Goal: Check status: Check status

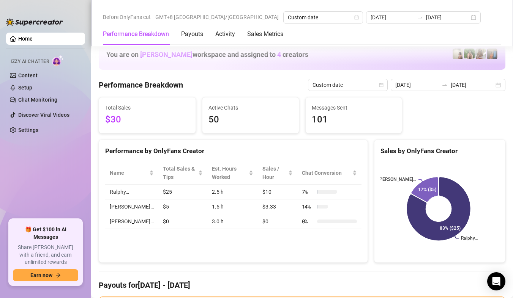
scroll to position [1025, 0]
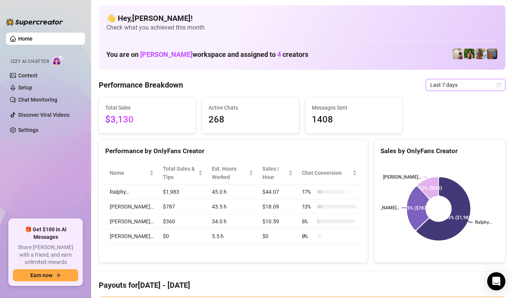
click at [484, 88] on span "Last 7 days" at bounding box center [465, 84] width 71 height 11
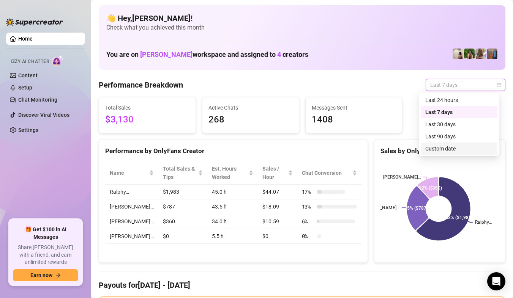
click at [454, 149] on div "Custom date" at bounding box center [459, 149] width 68 height 8
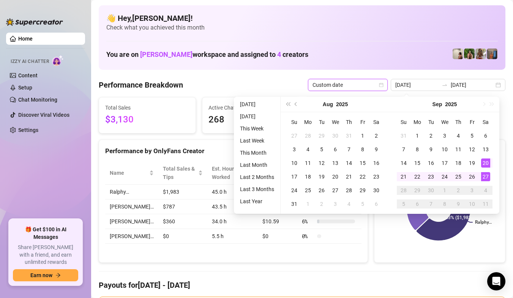
type input "2025-09-27"
click at [489, 180] on div "27" at bounding box center [485, 176] width 9 height 9
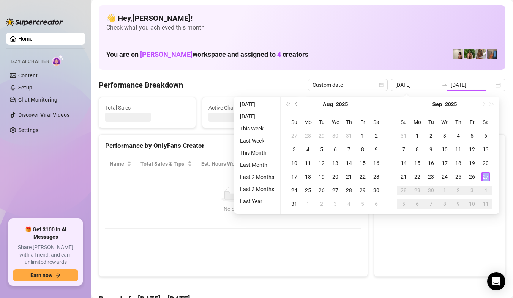
type input "2025-09-27"
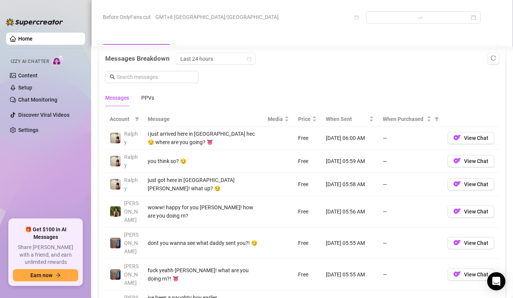
scroll to position [607, 0]
